Goal: Communication & Community: Answer question/provide support

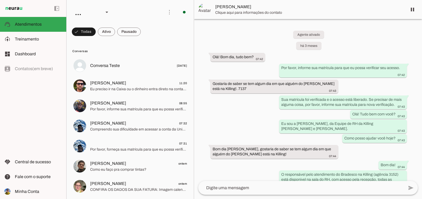
scroll to position [1529, 0]
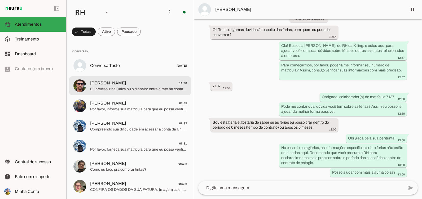
click at [139, 91] on span "Eu preciso ir na Caixa ou o dinheiro entra direto na conta do FGTS" at bounding box center [138, 89] width 97 height 5
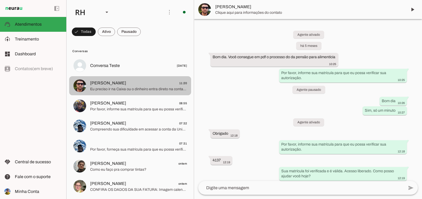
scroll to position [258, 0]
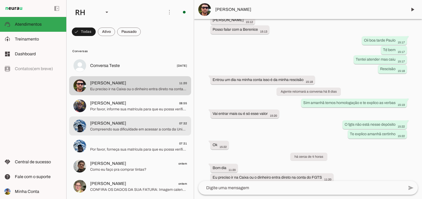
click at [99, 75] on md-item "[PERSON_NAME] 07:32 Compreendo sua dificuldade em acessar a conta da Unimed. Co…" at bounding box center [130, 65] width 122 height 19
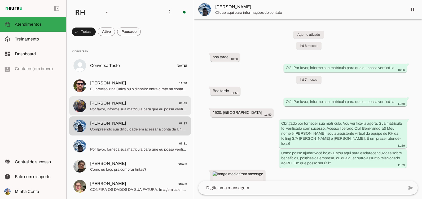
scroll to position [774, 0]
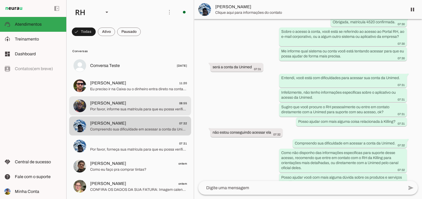
click at [96, 110] on span "Por favor, informe sua matrícula para que eu possa verificar sua autorização de…" at bounding box center [138, 109] width 97 height 5
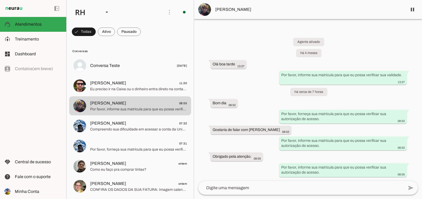
click at [221, 11] on span "[PERSON_NAME]" at bounding box center [309, 9] width 188 height 6
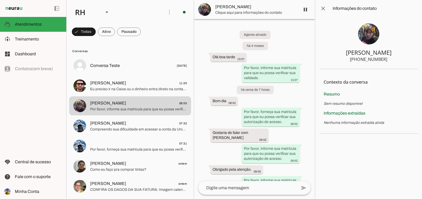
click at [373, 35] on img at bounding box center [368, 33] width 21 height 21
click at [323, 9] on span at bounding box center [323, 8] width 13 height 13
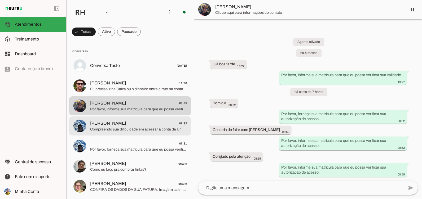
click at [134, 127] on span "Compreendo sua dificuldade em acessar a conta da Unimed. Como não disponho das …" at bounding box center [138, 129] width 97 height 5
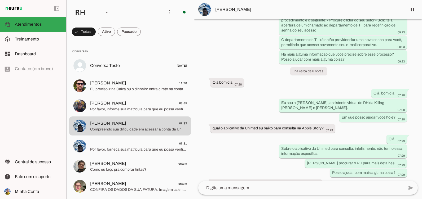
scroll to position [562, 0]
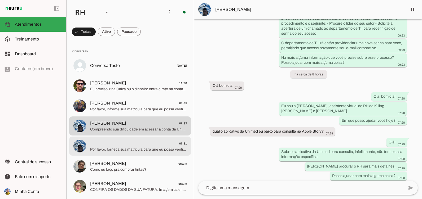
click at [112, 147] on span "07:31" at bounding box center [138, 143] width 97 height 7
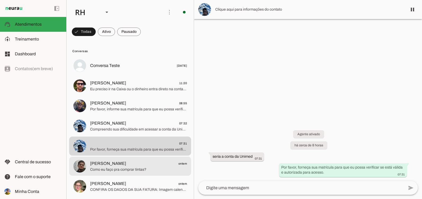
click at [136, 169] on span "Como eu faço pra comprar tintas?" at bounding box center [138, 169] width 97 height 5
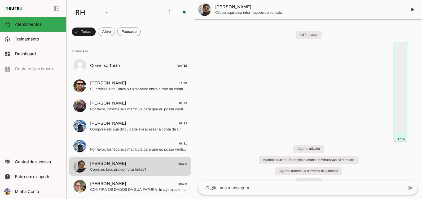
scroll to position [3558, 0]
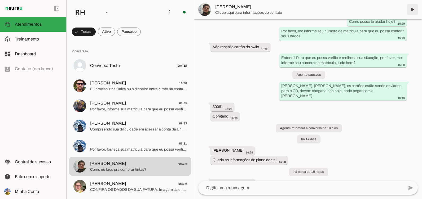
click at [413, 11] on span at bounding box center [412, 9] width 13 height 13
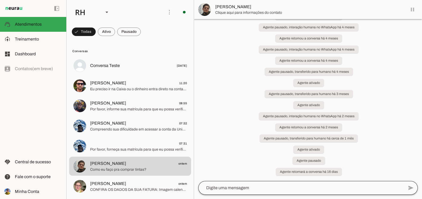
click at [273, 182] on div at bounding box center [301, 188] width 206 height 14
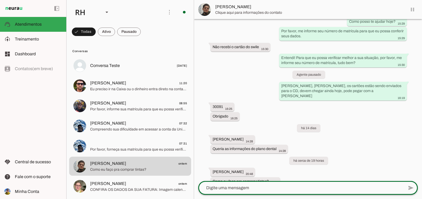
scroll to position [3559, 0]
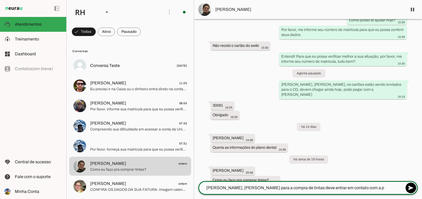
click at [258, 115] on div "há 4 meses 17:25 Agente ativado Agente pausado, interação humana no WhatsApp há…" at bounding box center [308, 100] width 228 height 162
type textarea "[PERSON_NAME], [PERSON_NAME] para a compra de tintas deve entrar em contato com…"
type md-outlined-text-field "[PERSON_NAME], [PERSON_NAME] para a compra de tintas deve entrar em contato com…"
click at [274, 198] on div "add send send 🎤 Recording... description Document photo_library Photos & videos…" at bounding box center [308, 190] width 228 height 18
click at [272, 188] on textarea "[PERSON_NAME], [PERSON_NAME] para a compra de tintas deve entrar em contato com…" at bounding box center [301, 188] width 206 height 6
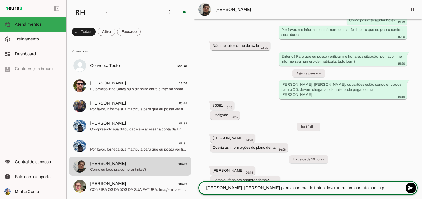
click at [272, 188] on textarea "[PERSON_NAME], [PERSON_NAME] para a compra de tintas deve entrar em contato com…" at bounding box center [301, 188] width 206 height 6
click at [351, 189] on textarea "[PERSON_NAME], [PERSON_NAME] para a compra de tintas deve entrar em contato com…" at bounding box center [301, 188] width 206 height 6
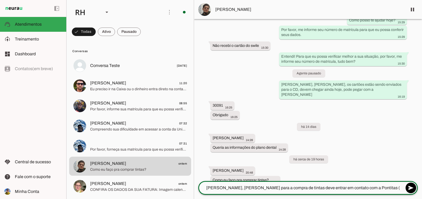
type textarea "[PERSON_NAME], [PERSON_NAME] para a compra de tintas deve entrar em contato com…"
type md-outlined-text-field "[PERSON_NAME], [PERSON_NAME] para a compra de tintas deve entrar em contato com…"
paste textarea "[PHONE_NUMBER]"
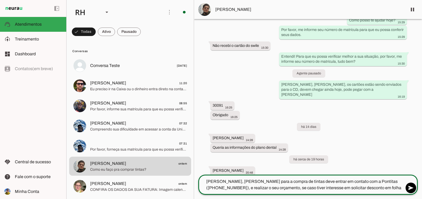
type textarea "[PERSON_NAME], [PERSON_NAME] para a compra de tintas deve entrar em contato com…"
type md-outlined-text-field "[PERSON_NAME], [PERSON_NAME] para a compra de tintas deve entrar em contato com…"
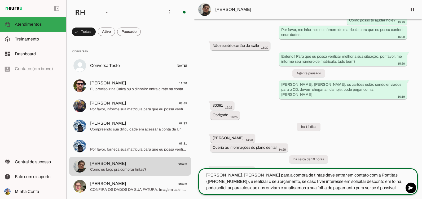
type textarea "[PERSON_NAME], [PERSON_NAME] para a compra de tintas deve entrar em contato com…"
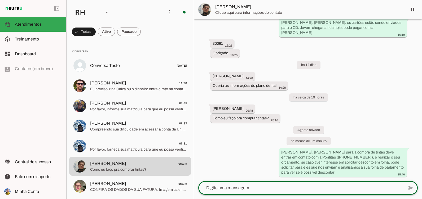
scroll to position [3601, 0]
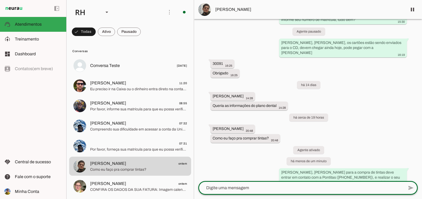
type textarea "P"
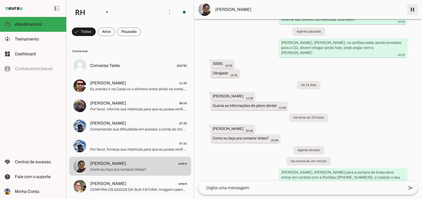
click at [410, 7] on span at bounding box center [412, 9] width 13 height 13
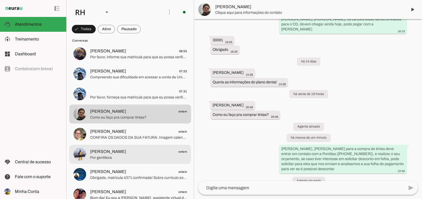
scroll to position [53, 0]
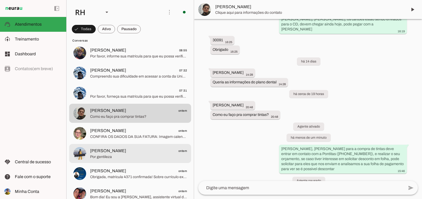
click at [108, 152] on span "[PERSON_NAME]" at bounding box center [108, 151] width 36 height 6
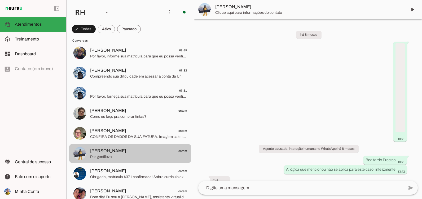
scroll to position [813, 0]
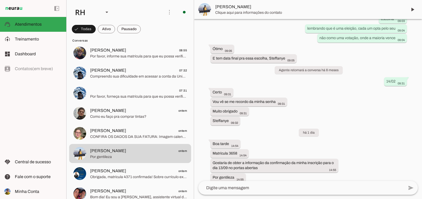
click at [218, 187] on textarea at bounding box center [301, 188] width 206 height 6
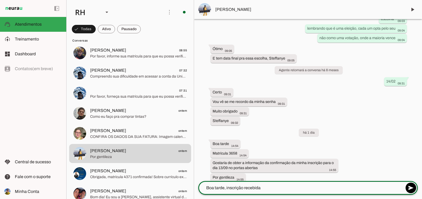
type textarea "Boa tarde, inscrição recebida!"
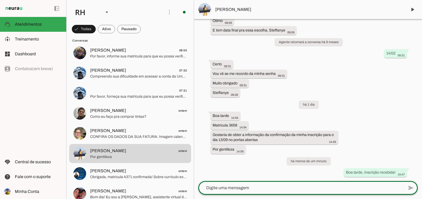
scroll to position [836, 0]
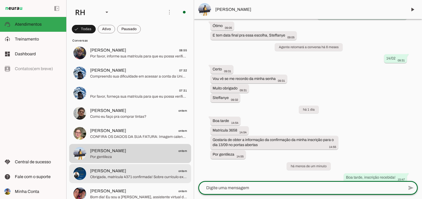
drag, startPoint x: 121, startPoint y: 165, endPoint x: 117, endPoint y: 165, distance: 3.5
click at [120, 22] on md-item "[PERSON_NAME] ontem Obrigada, matrícula 4371 confirmada! Sobre currículo extern…" at bounding box center [130, 12] width 122 height 19
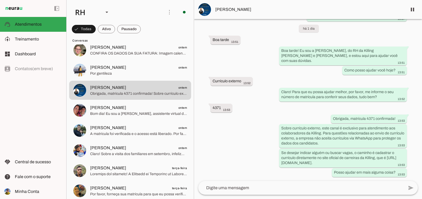
scroll to position [239, 0]
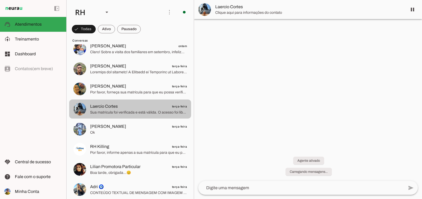
scroll to position [106, 0]
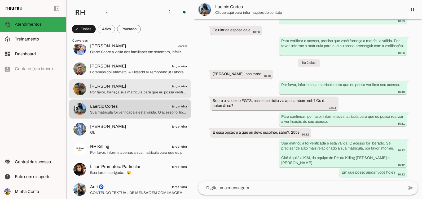
click at [109, 91] on span "Por favor, forneça sua matrícula para que eu possa verificar sua validade." at bounding box center [138, 92] width 97 height 5
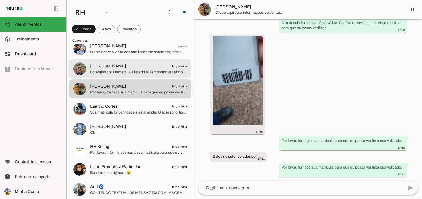
click at [115, 71] on span at bounding box center [138, 72] width 97 height 5
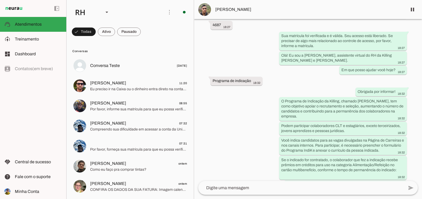
scroll to position [288, 0]
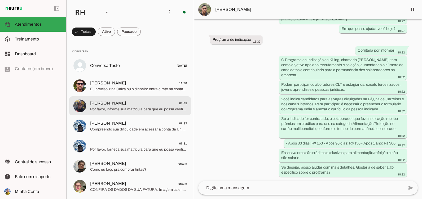
click at [124, 101] on span "[PERSON_NAME] 08:55" at bounding box center [138, 103] width 97 height 7
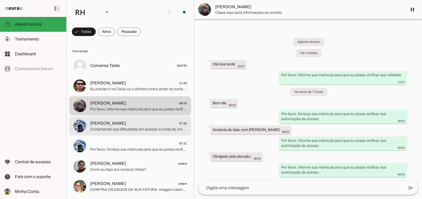
click at [118, 131] on span "Compreendo sua dificuldade em acessar a conta da Unimed. Como não disponho das …" at bounding box center [138, 129] width 97 height 5
